Goal: Communication & Community: Answer question/provide support

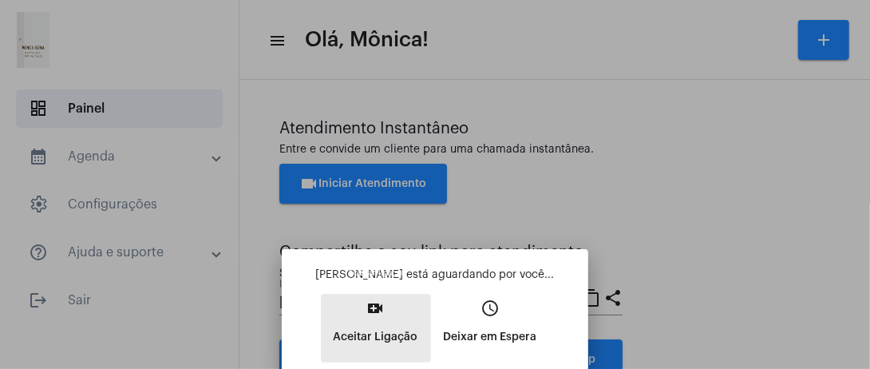
click at [378, 327] on p "Aceitar Ligação" at bounding box center [376, 337] width 85 height 29
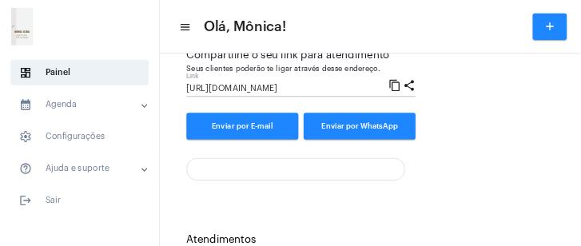
scroll to position [227, 0]
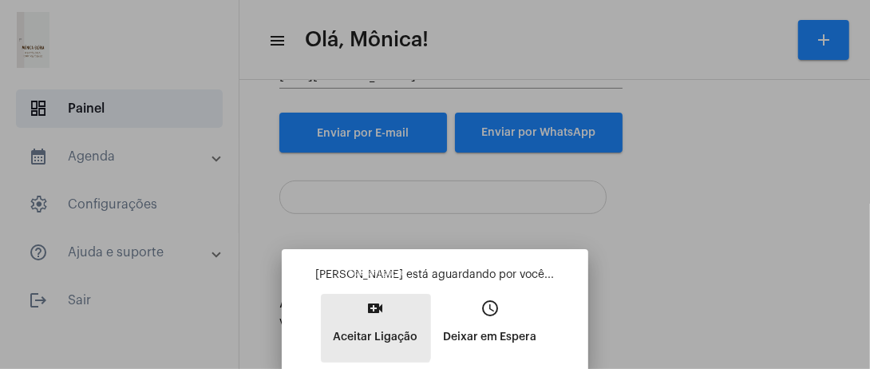
click at [351, 326] on p "Aceitar Ligação" at bounding box center [376, 337] width 85 height 29
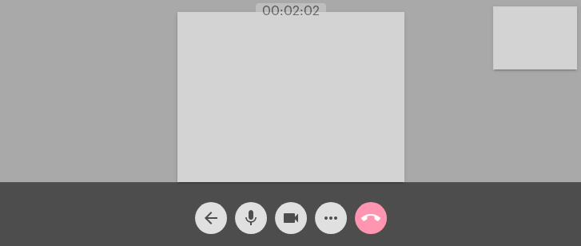
click at [96, 120] on div "Acessando Câmera e Microfone..." at bounding box center [290, 95] width 577 height 182
click at [109, 109] on div "Acessando Câmera e Microfone..." at bounding box center [290, 95] width 577 height 182
click at [103, 105] on div "Acessando Câmera e Microfone..." at bounding box center [290, 95] width 577 height 182
click at [252, 220] on mat-icon "mic" at bounding box center [250, 217] width 19 height 19
click at [252, 220] on mat-icon "mic_off" at bounding box center [250, 217] width 19 height 19
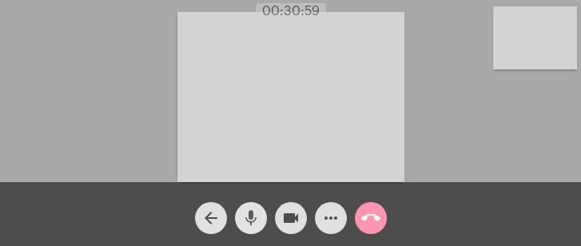
click at [252, 220] on mat-icon "mic" at bounding box center [250, 217] width 19 height 19
click at [252, 220] on mat-icon "mic_off" at bounding box center [250, 217] width 19 height 19
click at [367, 220] on mat-icon "call_end" at bounding box center [370, 217] width 19 height 19
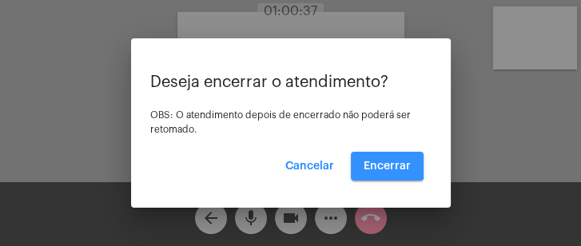
click at [379, 158] on button "Encerrar" at bounding box center [387, 166] width 73 height 29
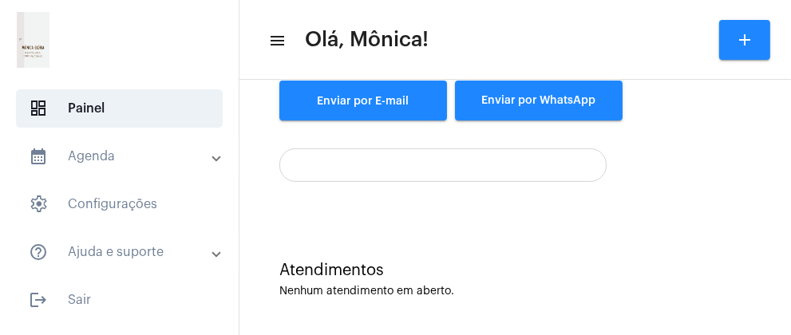
scroll to position [260, 0]
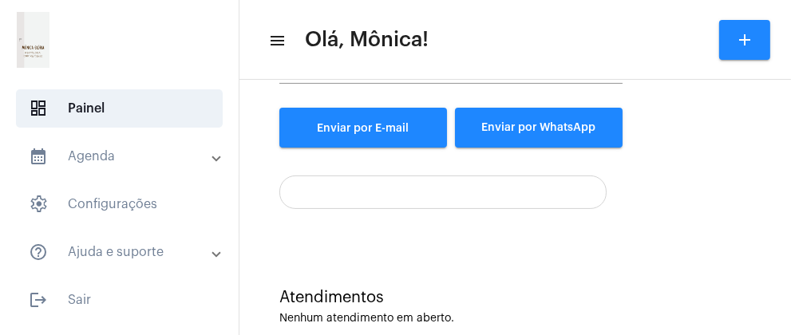
scroll to position [260, 0]
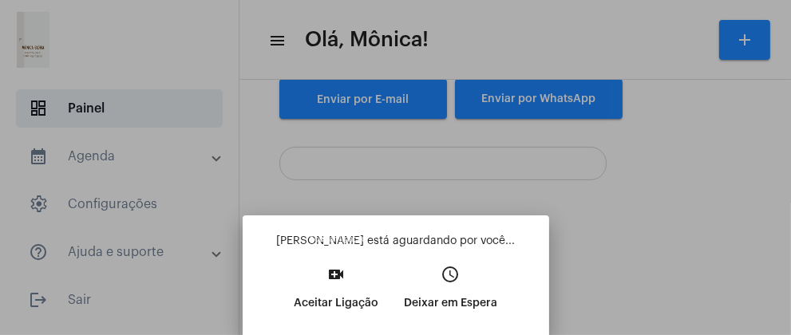
click at [343, 285] on button "video_call Aceitar Ligação" at bounding box center [336, 294] width 110 height 69
